Goal: Information Seeking & Learning: Learn about a topic

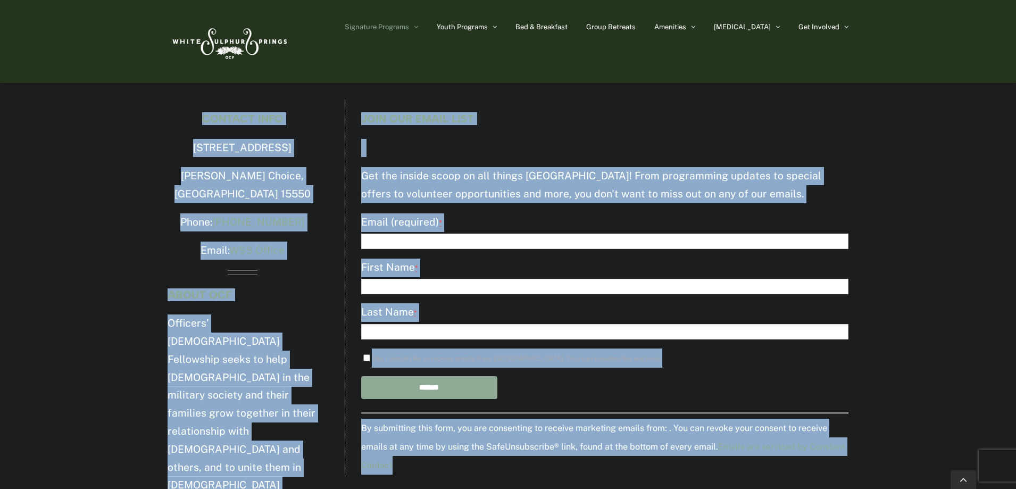
scroll to position [2162, 0]
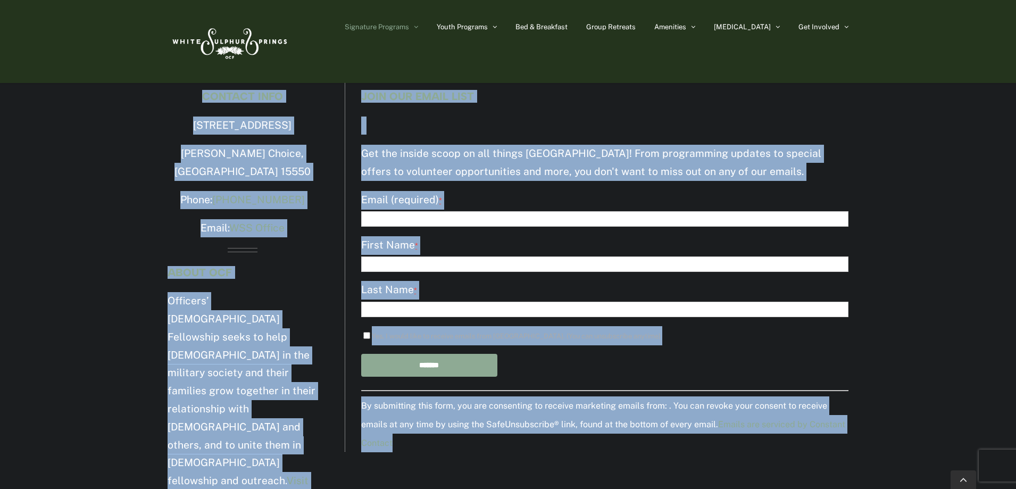
drag, startPoint x: 128, startPoint y: 132, endPoint x: 672, endPoint y: 494, distance: 653.7
copy div "Winter Retreat The Christmas season is special anywhere, but we take great joy …"
click at [573, 434] on div "By submitting this form, you are consenting to receive marketing emails from: .…" at bounding box center [604, 421] width 487 height 62
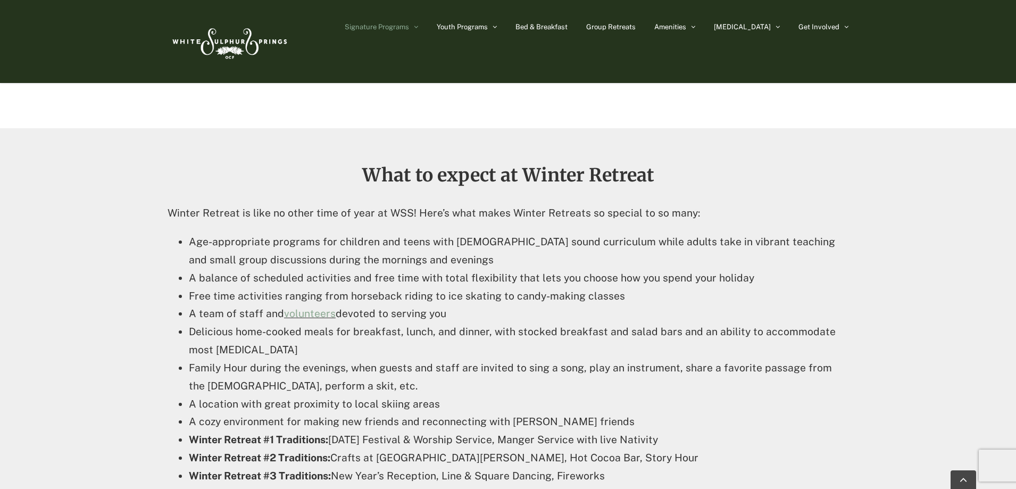
scroll to position [0, 0]
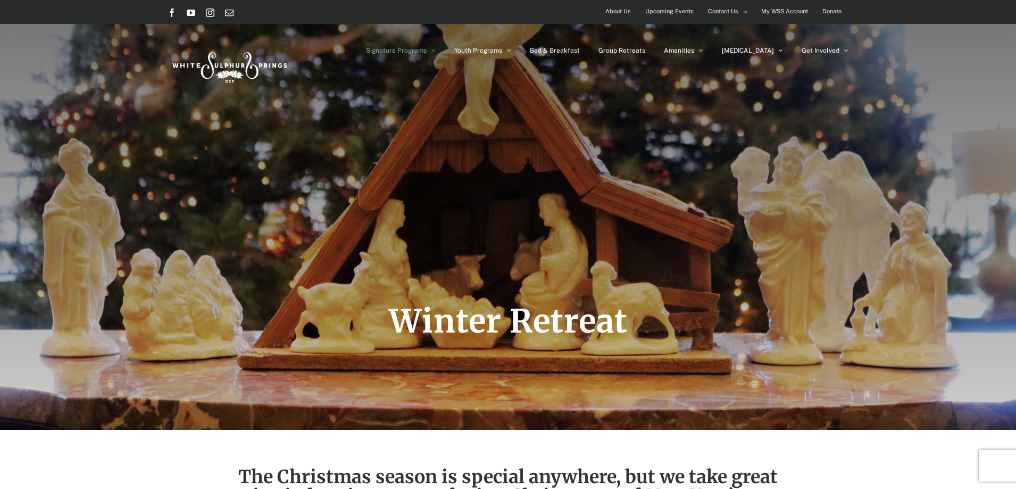
click at [684, 182] on div "Winter Retreat" at bounding box center [508, 215] width 681 height 430
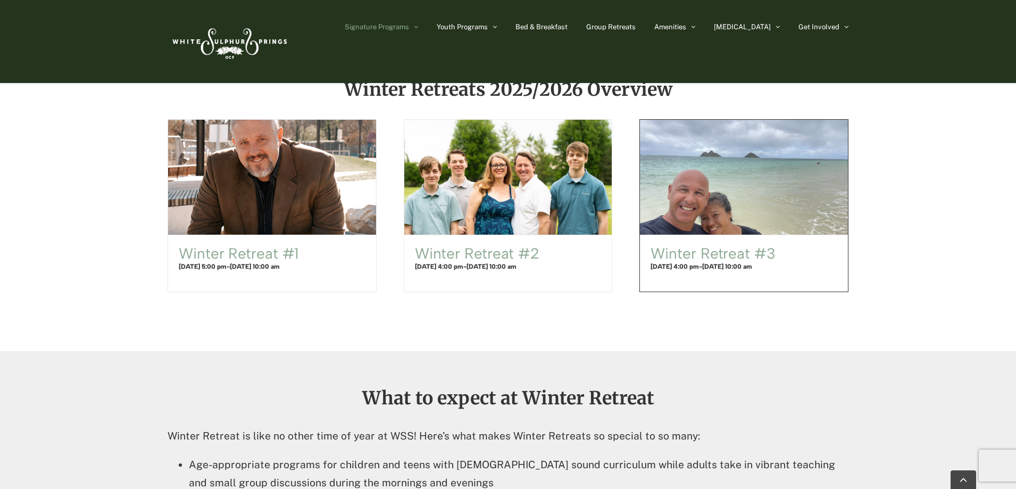
scroll to position [691, 0]
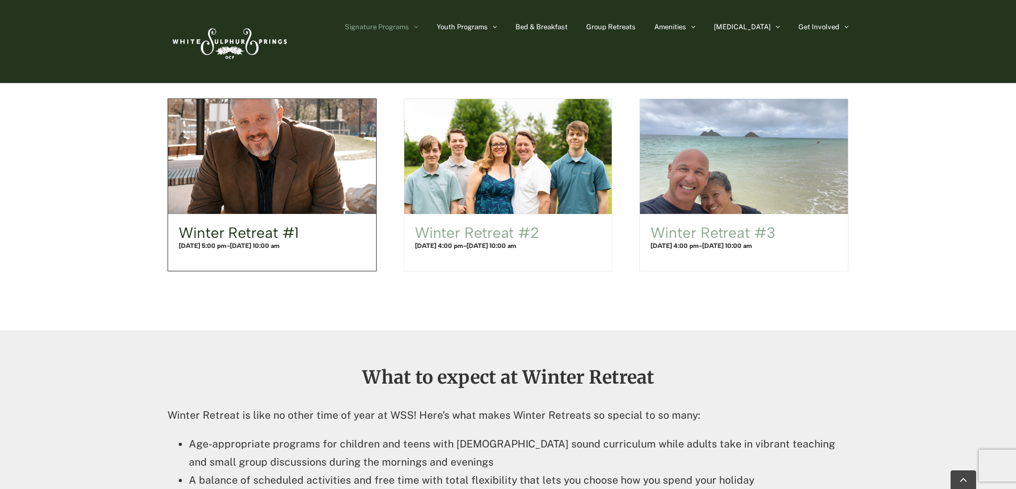
click at [272, 232] on link "Winter Retreat #1" at bounding box center [239, 232] width 120 height 18
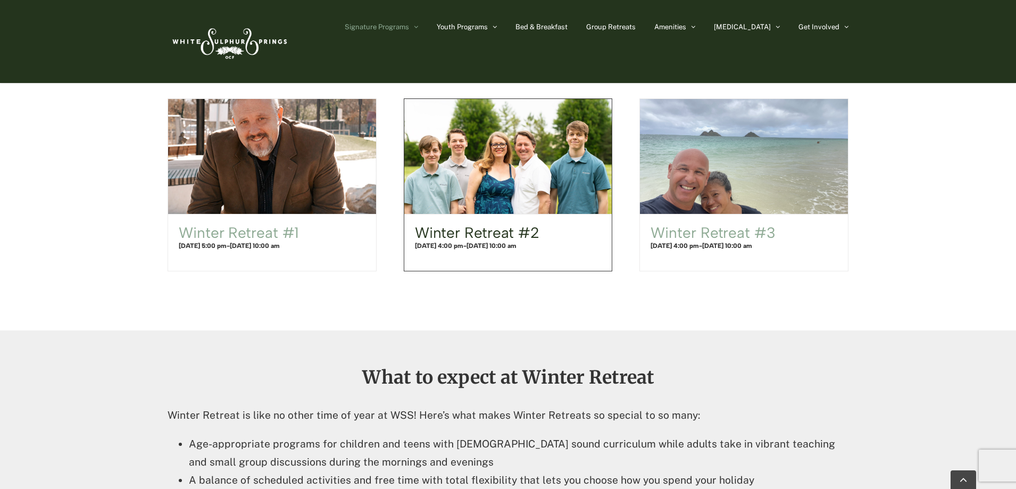
click at [455, 238] on link "Winter Retreat #2" at bounding box center [477, 232] width 124 height 18
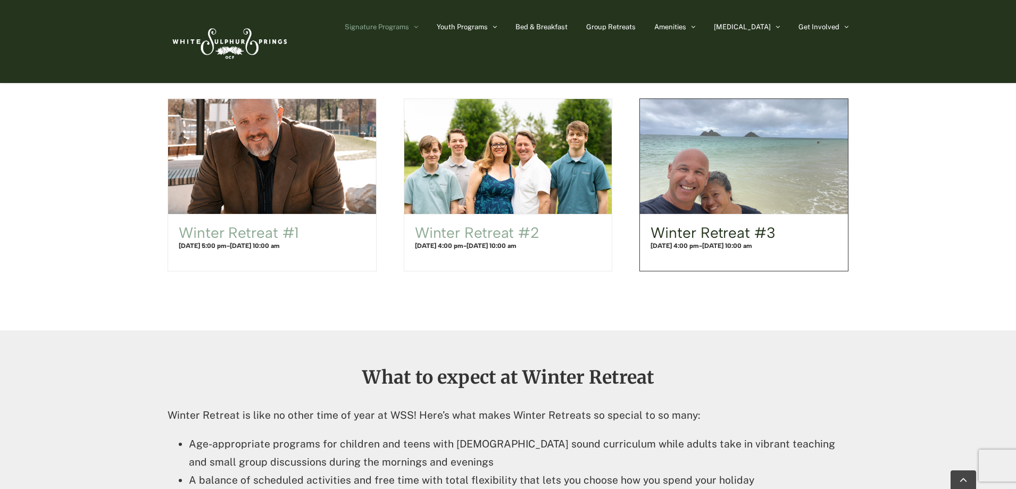
click at [670, 236] on link "Winter Retreat #3" at bounding box center [713, 232] width 124 height 18
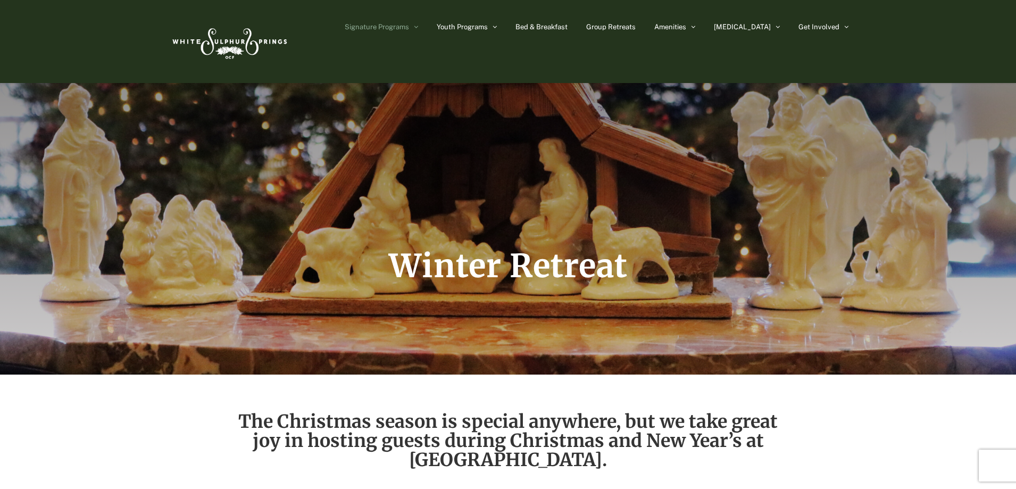
scroll to position [53, 0]
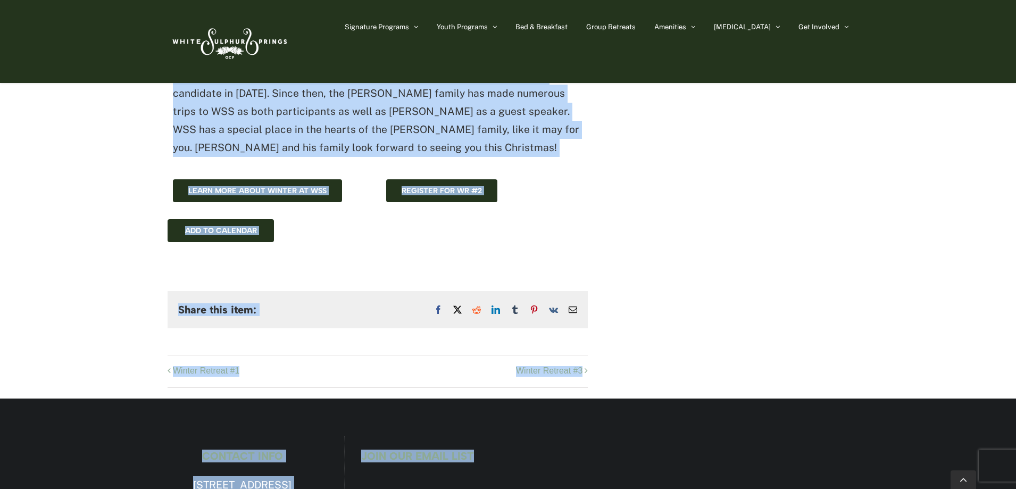
scroll to position [952, 0]
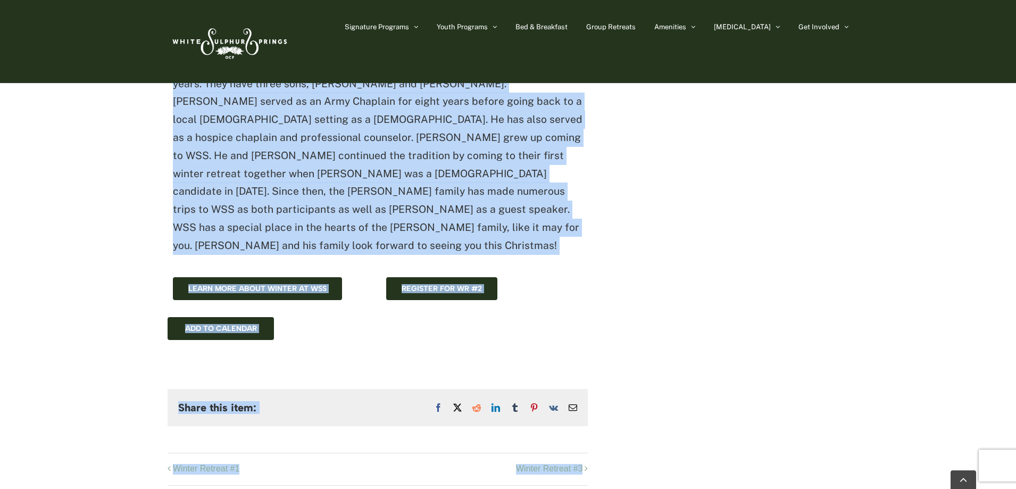
drag, startPoint x: 113, startPoint y: 157, endPoint x: 394, endPoint y: 230, distance: 290.2
copy div "Loremi Dolorsi #9 Ametcons 78 @ 1:28 ad - Elitsedd 85 @ 92:44 ei Tem Incid: “Ut…"
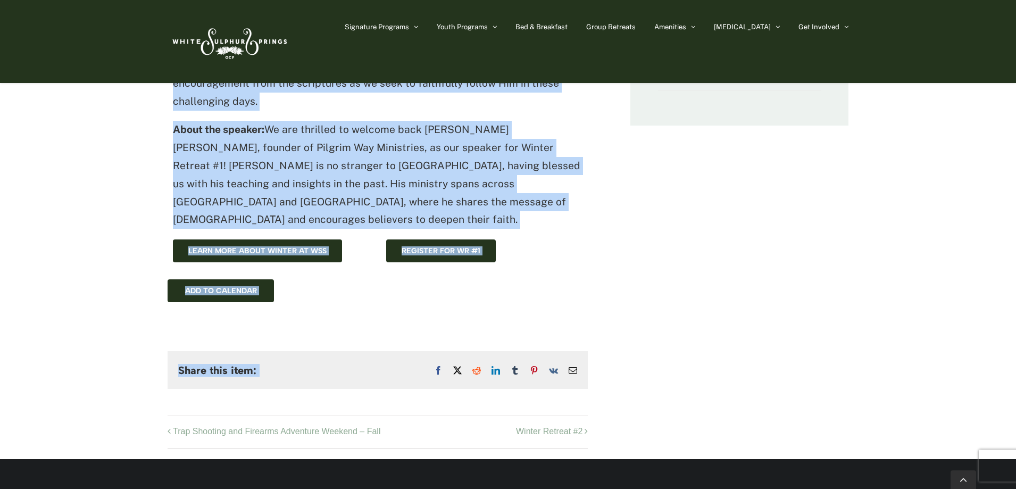
scroll to position [370, 0]
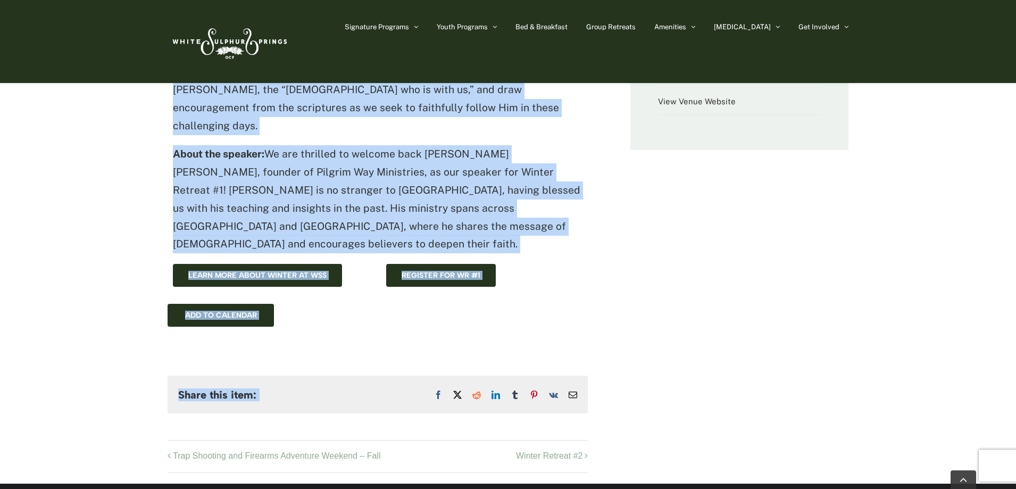
drag, startPoint x: 120, startPoint y: 182, endPoint x: 578, endPoint y: 291, distance: 471.4
click at [578, 291] on main "Winter Retreat #[DATE] 5:00 pm - [DATE] 10:00 am [PERSON_NAME] [PERSON_NAME]: “…" at bounding box center [508, 68] width 1016 height 829
copy div "Loremi Dolorsi #7 Ametcons 17 @ 4:98 ad - Elitsedd 47 @ 79:10 ei Tem Incid: “Ut…"
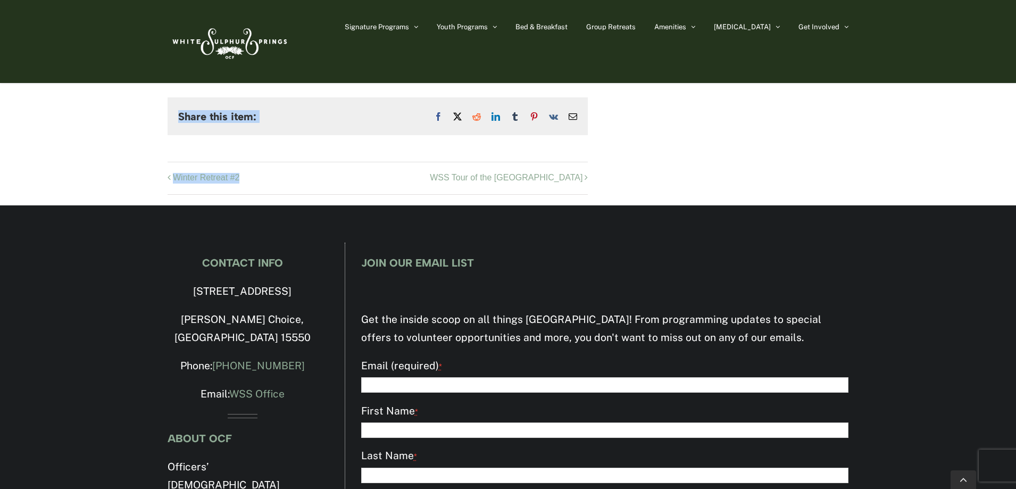
scroll to position [568, 0]
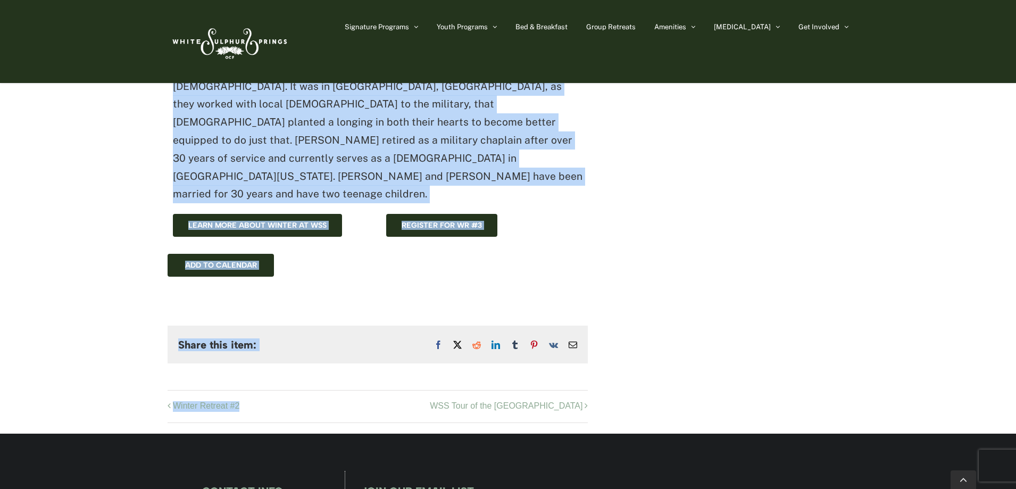
drag, startPoint x: 135, startPoint y: 130, endPoint x: 404, endPoint y: 205, distance: 279.4
copy div "Winter Retreat #3 December 30, 2025 @ 4:00 pm - January 2, 2026 @ 10:00 am Past…"
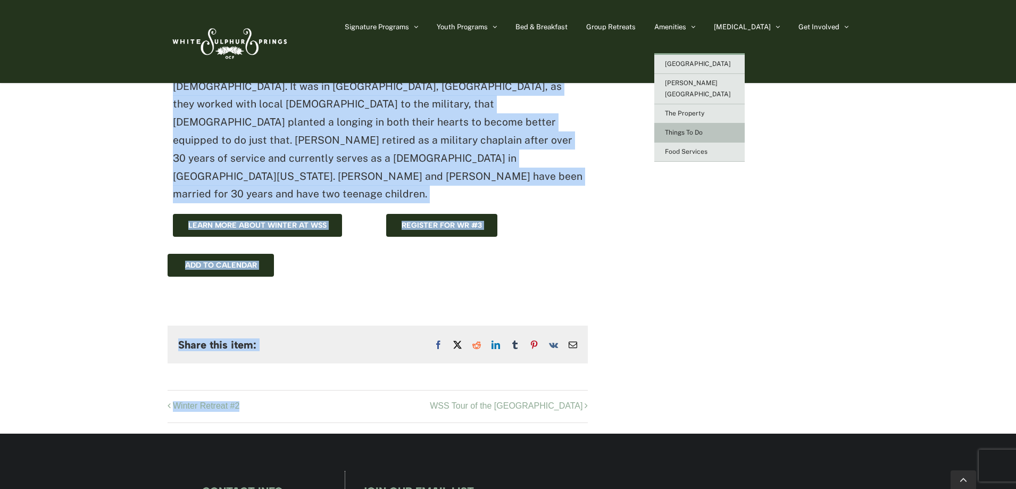
click at [744, 127] on link "Things To Do" at bounding box center [699, 132] width 90 height 19
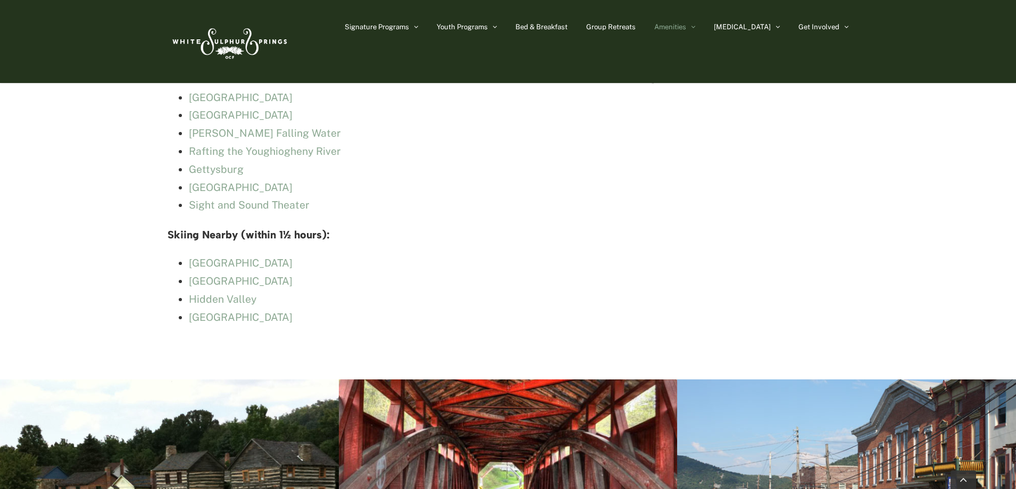
scroll to position [3139, 0]
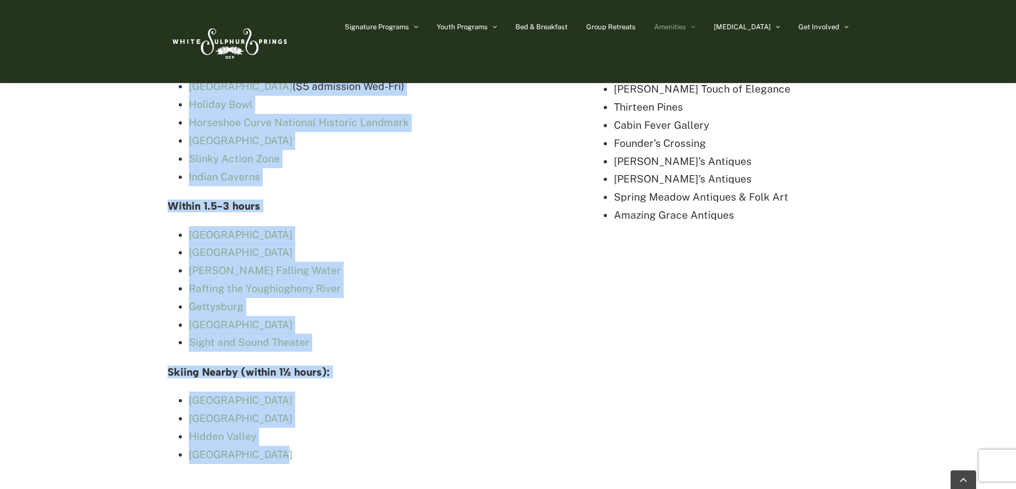
drag, startPoint x: 213, startPoint y: 145, endPoint x: 335, endPoint y: 356, distance: 243.5
copy div "Things To Do No matter the time of year you visit White Sulphur Springs, there …"
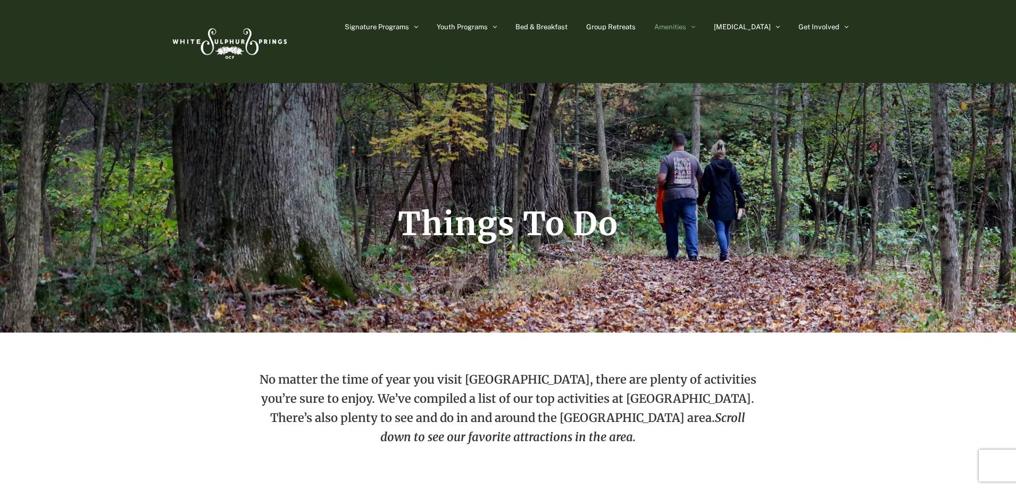
scroll to position [106, 0]
